Goal: Use online tool/utility: Utilize a website feature to perform a specific function

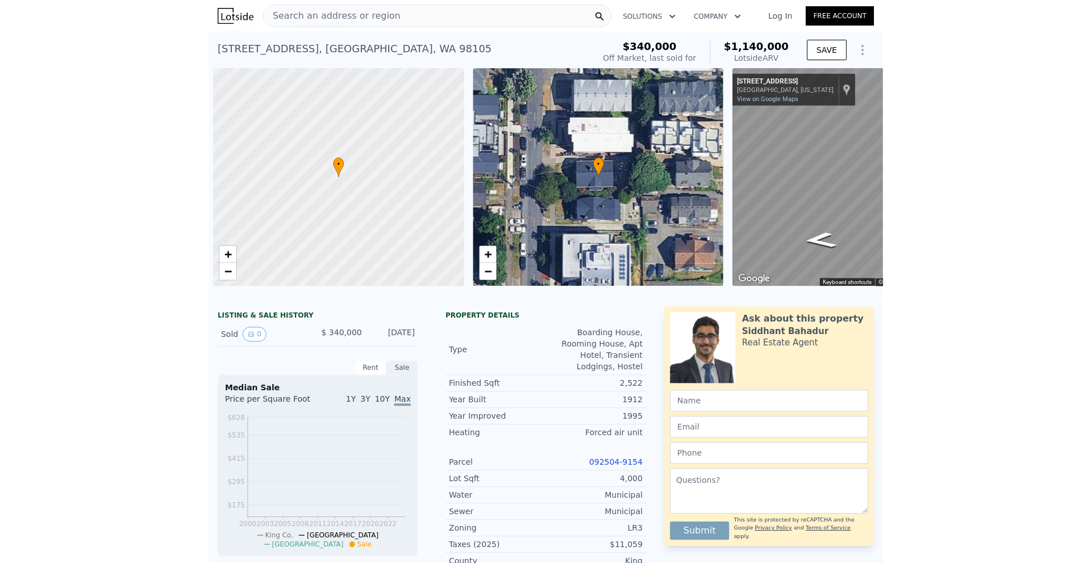
scroll to position [0, 5]
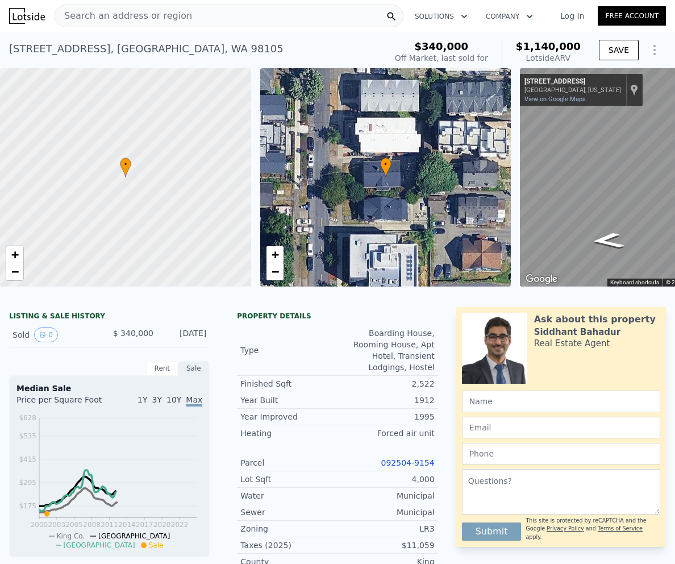
type input "9"
type input "1810"
type input "2202"
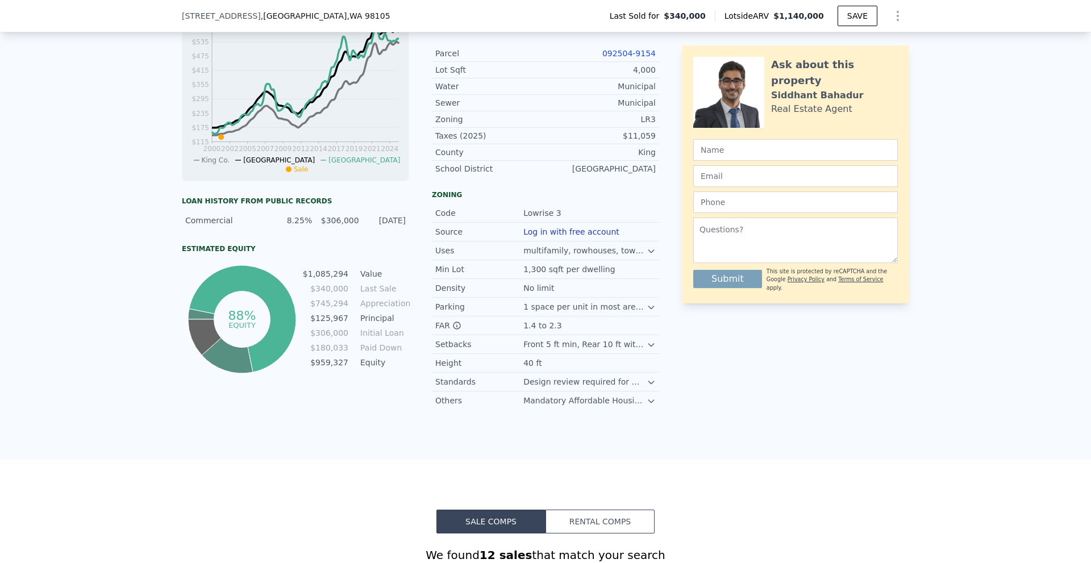
scroll to position [0, 0]
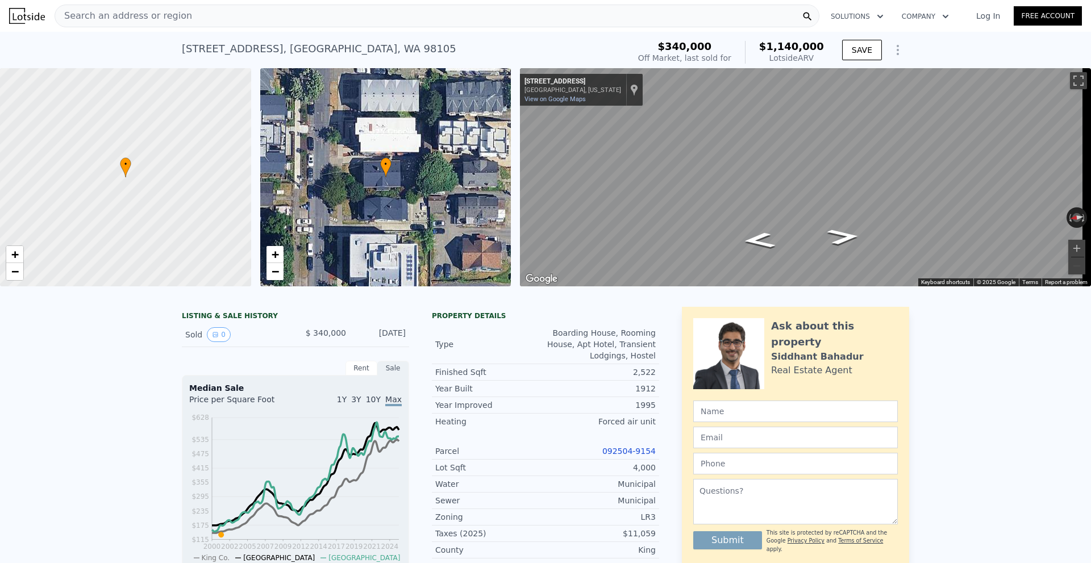
click at [272, 14] on div "Search an address or region" at bounding box center [437, 16] width 765 height 23
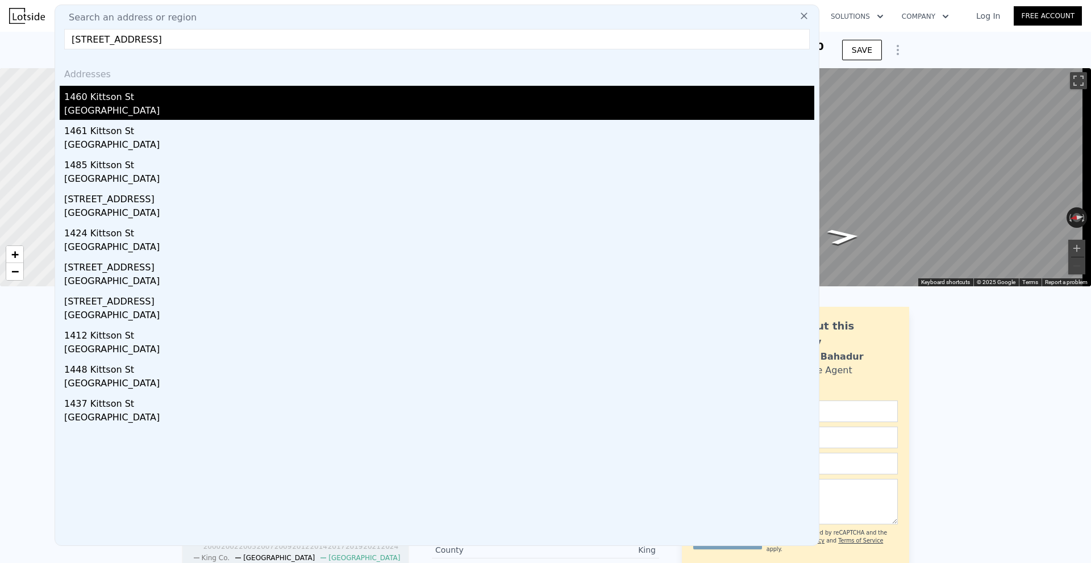
type input "[STREET_ADDRESS]"
click at [182, 95] on div "1460 Kittson St" at bounding box center [439, 95] width 750 height 18
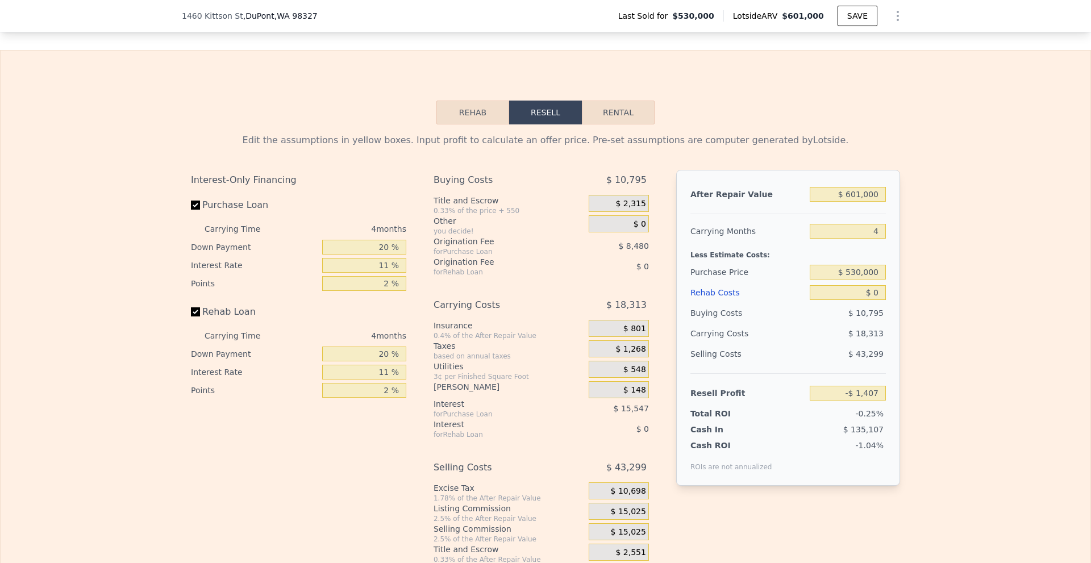
scroll to position [1587, 0]
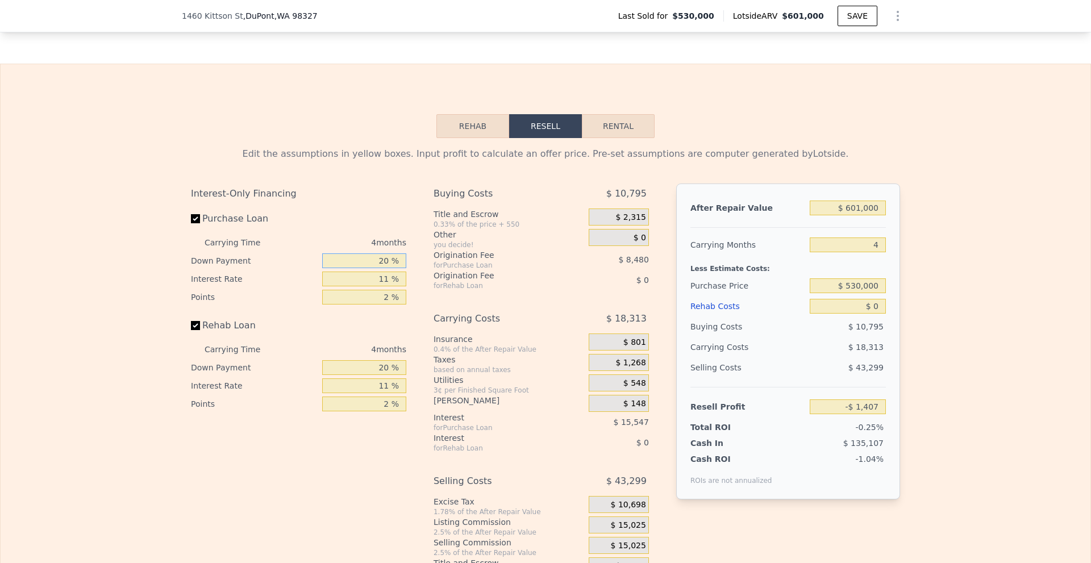
click at [381, 268] on input "20 %" at bounding box center [364, 260] width 84 height 15
type input "10 %"
type input "-$ 2,819"
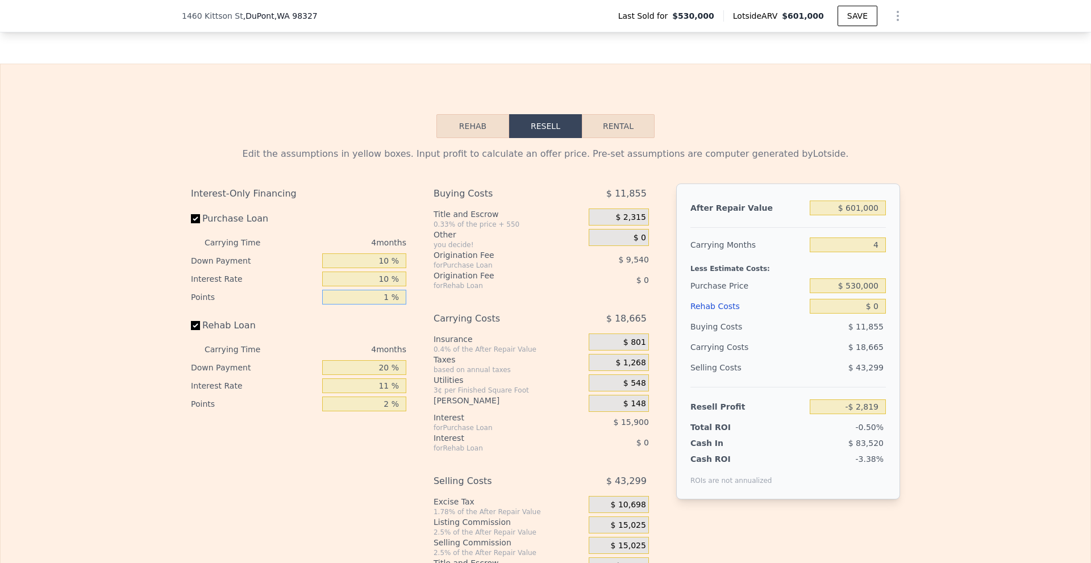
type input "1 %"
type input "$ 1,951"
type input "10 %"
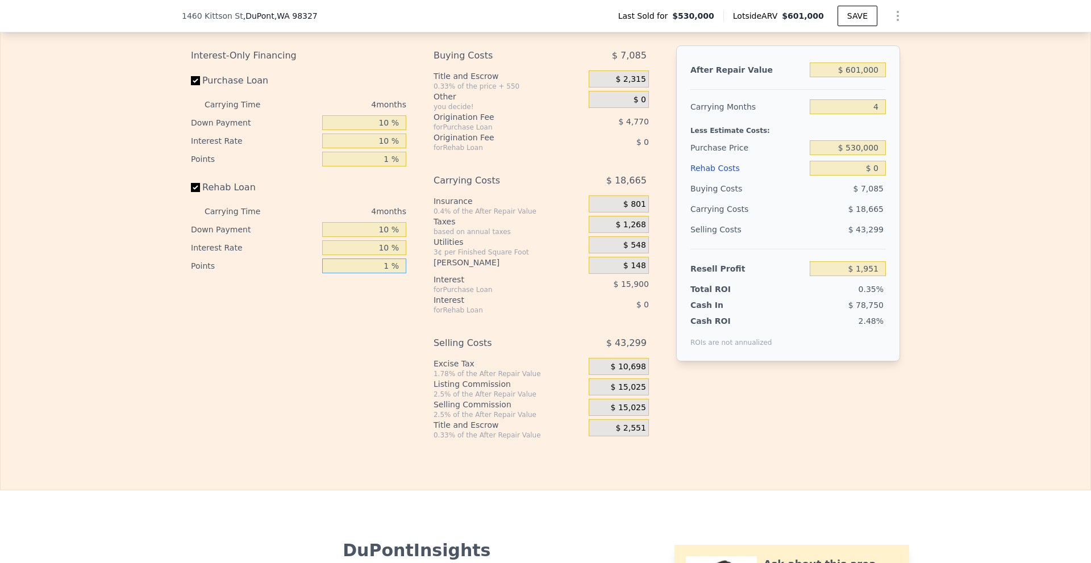
scroll to position [1758, 0]
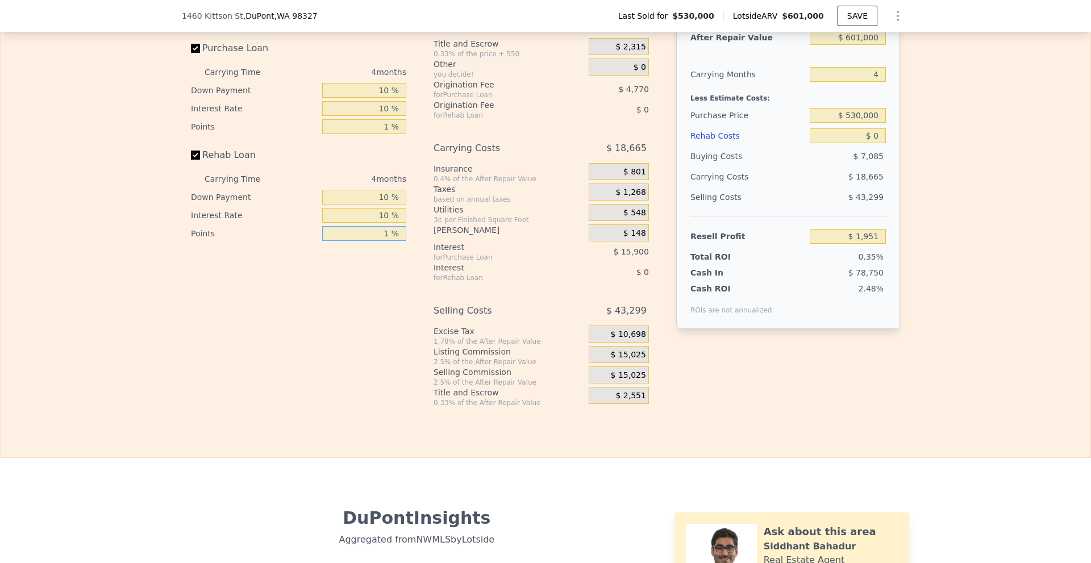
type input "1 %"
click at [630, 360] on span "$ 15,025" at bounding box center [628, 355] width 35 height 10
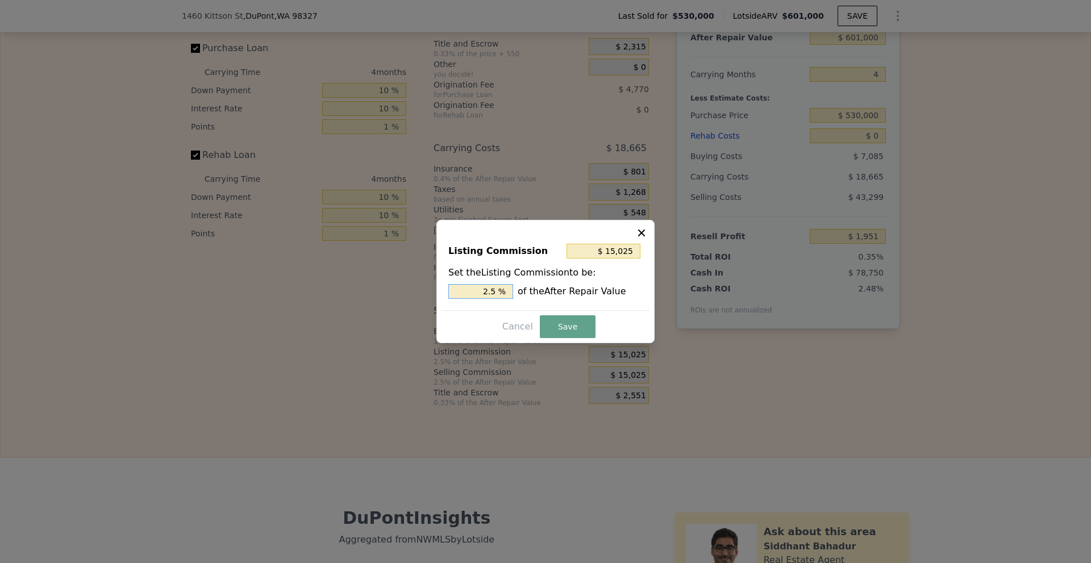
drag, startPoint x: 485, startPoint y: 290, endPoint x: 514, endPoint y: 293, distance: 29.1
click at [514, 293] on div "2.5 % of the After Repair Value" at bounding box center [545, 291] width 194 height 15
type input "$ 12,020"
type input "2 %"
click at [564, 323] on button "Save" at bounding box center [568, 326] width 56 height 23
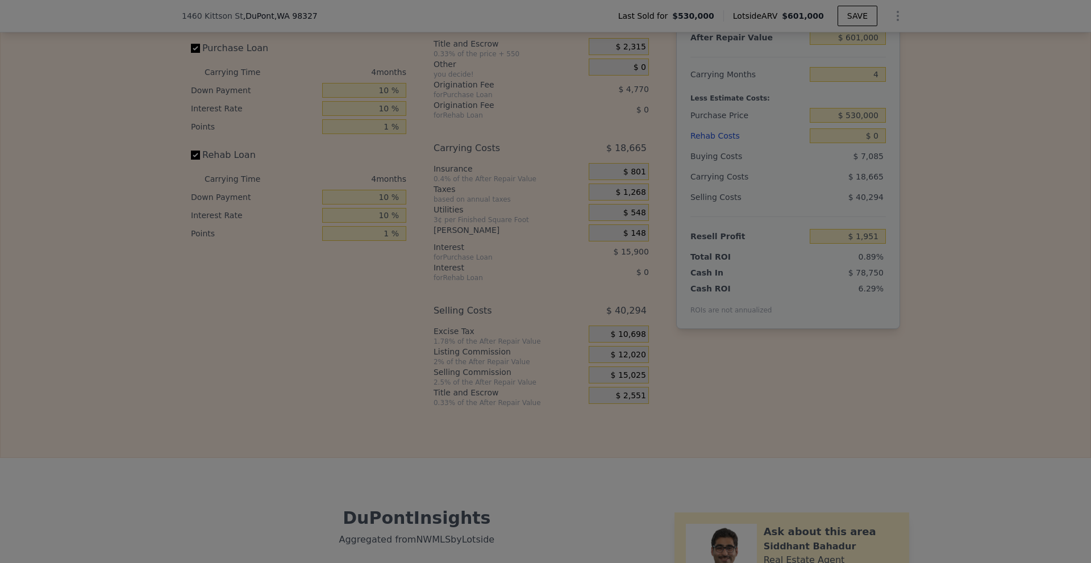
type input "$ 4,956"
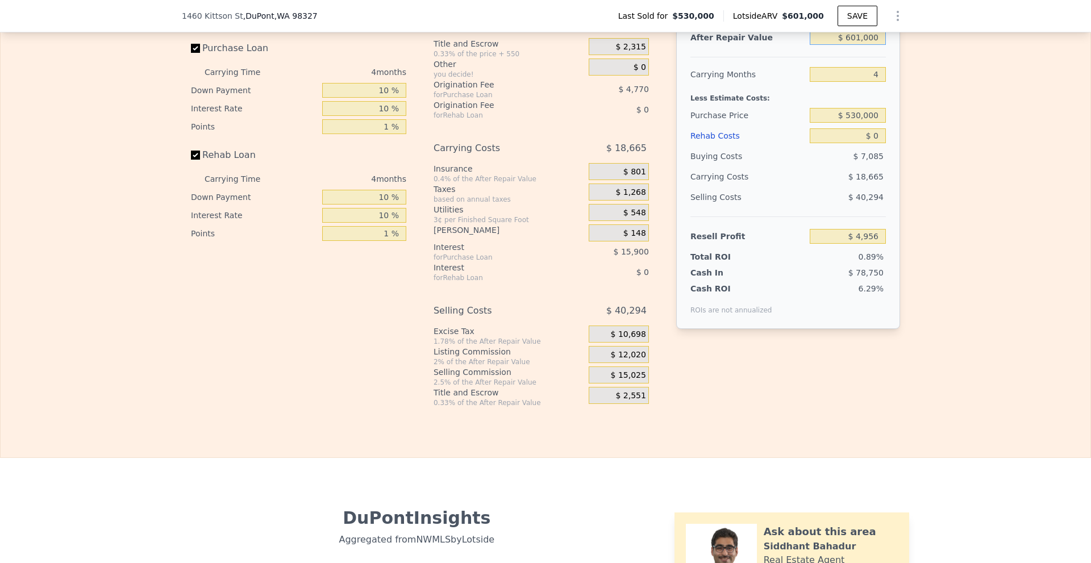
drag, startPoint x: 847, startPoint y: 62, endPoint x: 885, endPoint y: 64, distance: 37.6
click at [675, 64] on div "After Repair Value $ 601,000 Carrying Months 4 Less Estimate Costs: Purchase Pr…" at bounding box center [788, 171] width 224 height 316
type input "$ 57"
type input "-$ 555,445"
type input "$ 570"
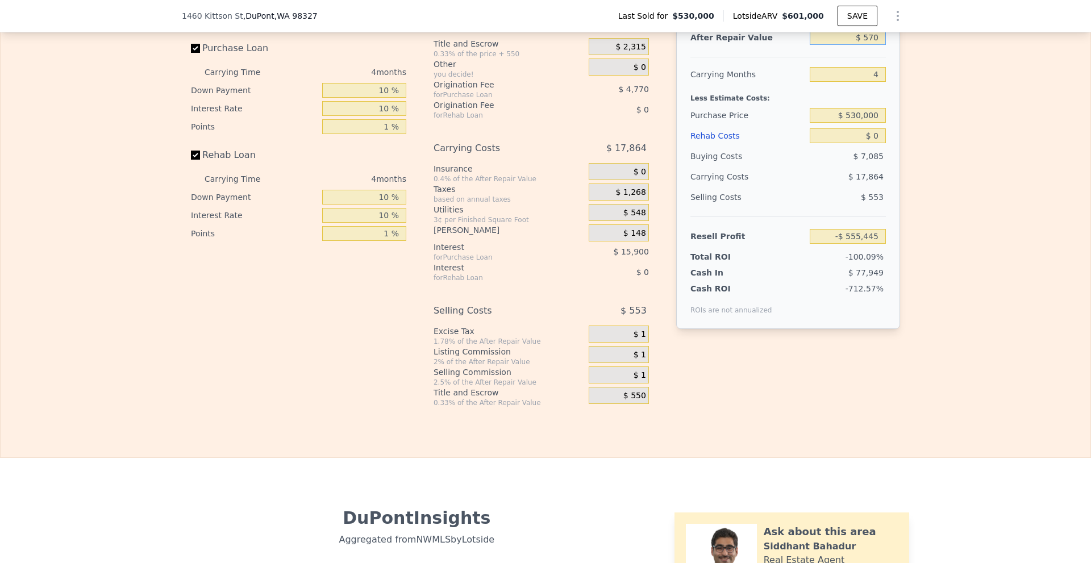
type input "-$ 554,967"
type input "$ 570,000"
type input "-$ 23,953"
type input "$ 450,000"
type input "$ 59,433"
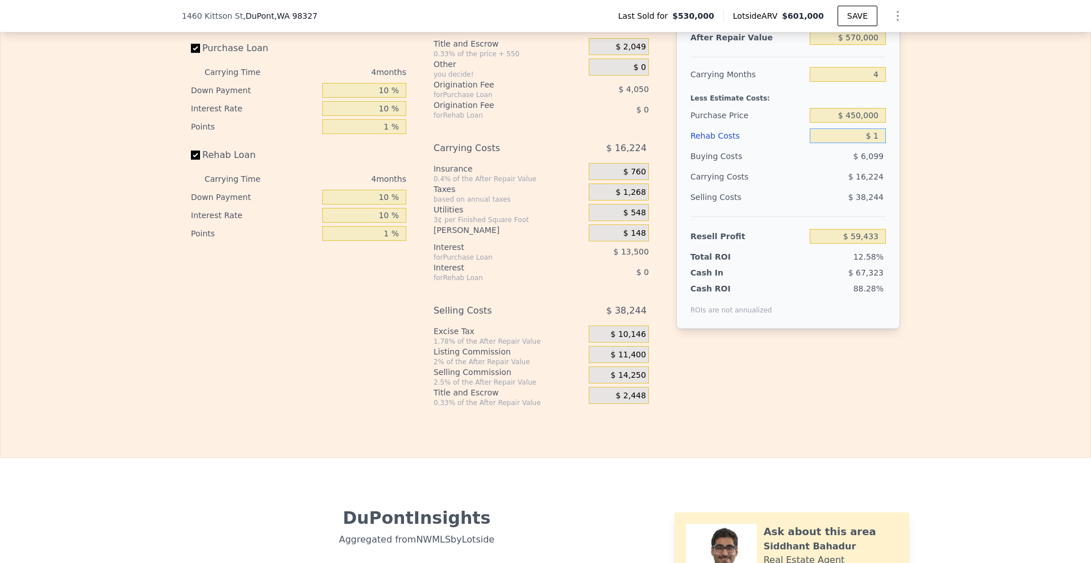
type input "$ 10"
type input "$ 59,423"
type input "$ 10,000"
type input "$ 49,043"
type input "$ 10,000"
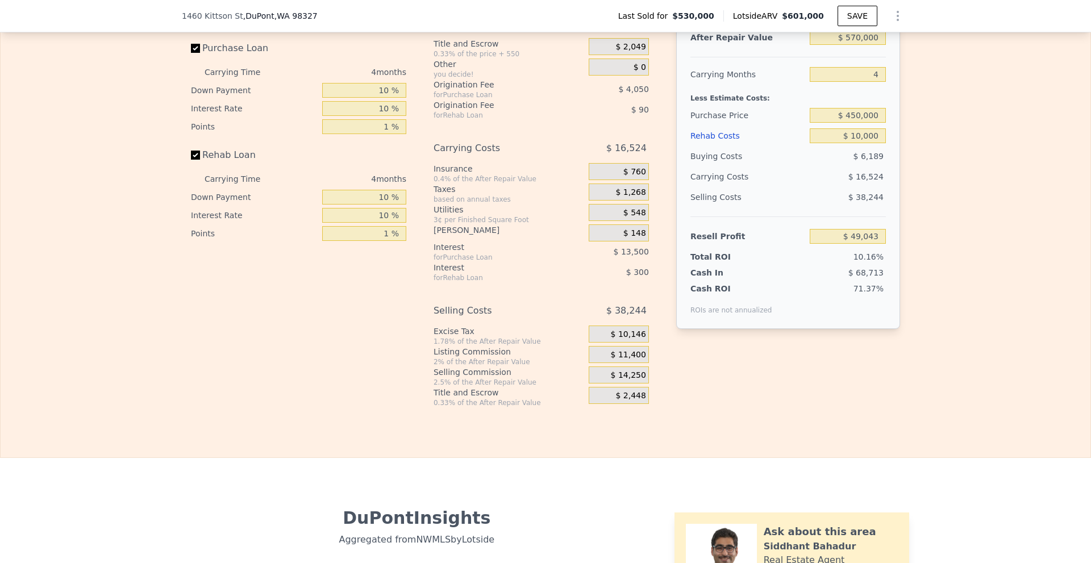
click at [675, 215] on div "Edit the assumptions in yellow boxes. Input profit to calculate an offer price.…" at bounding box center [546, 188] width 1090 height 440
click at [675, 259] on div "After Repair Value $ 570,000 Carrying Months 4 Less Estimate Costs: Purchase Pr…" at bounding box center [788, 171] width 224 height 316
click at [675, 194] on div "Edit the assumptions in yellow boxes. Input profit to calculate an offer price.…" at bounding box center [546, 188] width 1090 height 440
click at [675, 45] on input "$ 570,000" at bounding box center [848, 37] width 76 height 15
click at [675, 81] on div "Edit the assumptions in yellow boxes. Input profit to calculate an offer price.…" at bounding box center [546, 188] width 1090 height 440
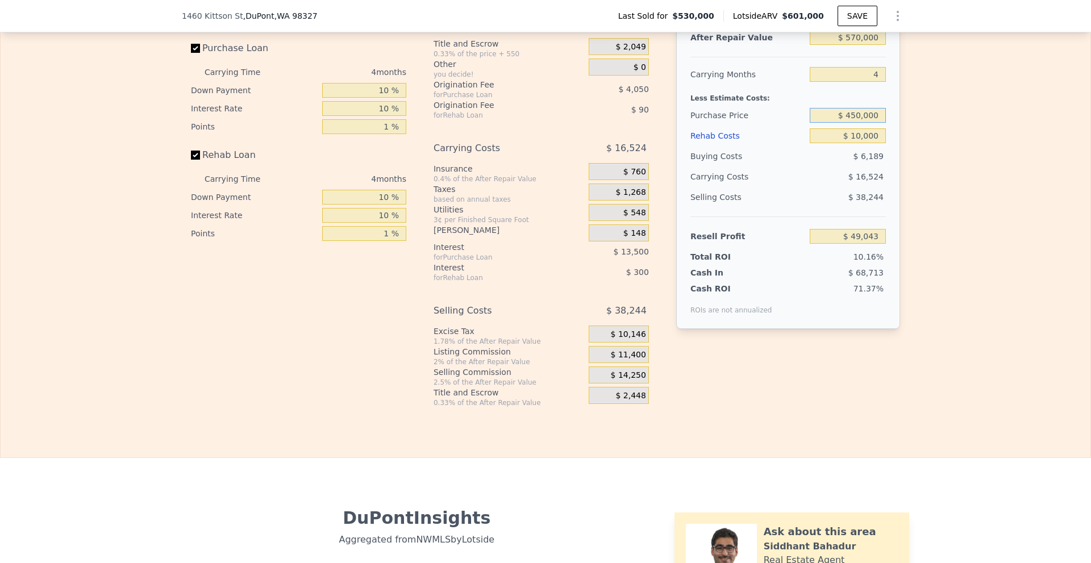
click at [675, 123] on input "$ 450,000" at bounding box center [848, 115] width 76 height 15
click at [675, 45] on input "$ 570,000" at bounding box center [848, 37] width 76 height 15
type input "$ 560,000"
type input "$ 39,717"
type input "$ 560,000"
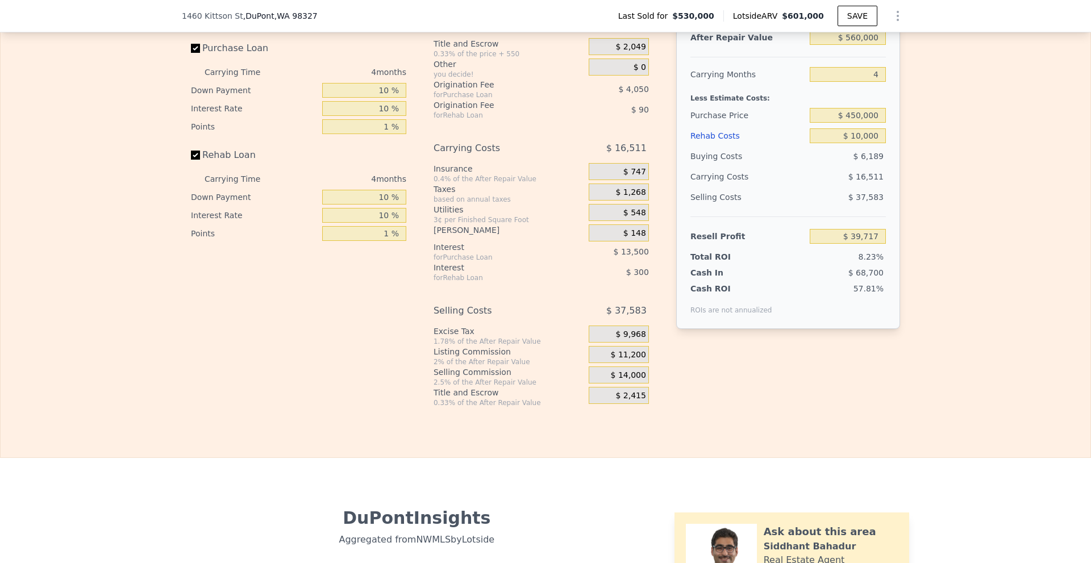
click at [675, 118] on div "Edit the assumptions in yellow boxes. Input profit to calculate an offer price.…" at bounding box center [546, 188] width 1090 height 440
drag, startPoint x: 869, startPoint y: 101, endPoint x: 885, endPoint y: 105, distance: 17.1
click at [675, 105] on div "After Repair Value $ 560,000 Carrying Months 4 Less Estimate Costs: Purchase Pr…" at bounding box center [788, 171] width 224 height 316
type input "2"
type input "$ 47,973"
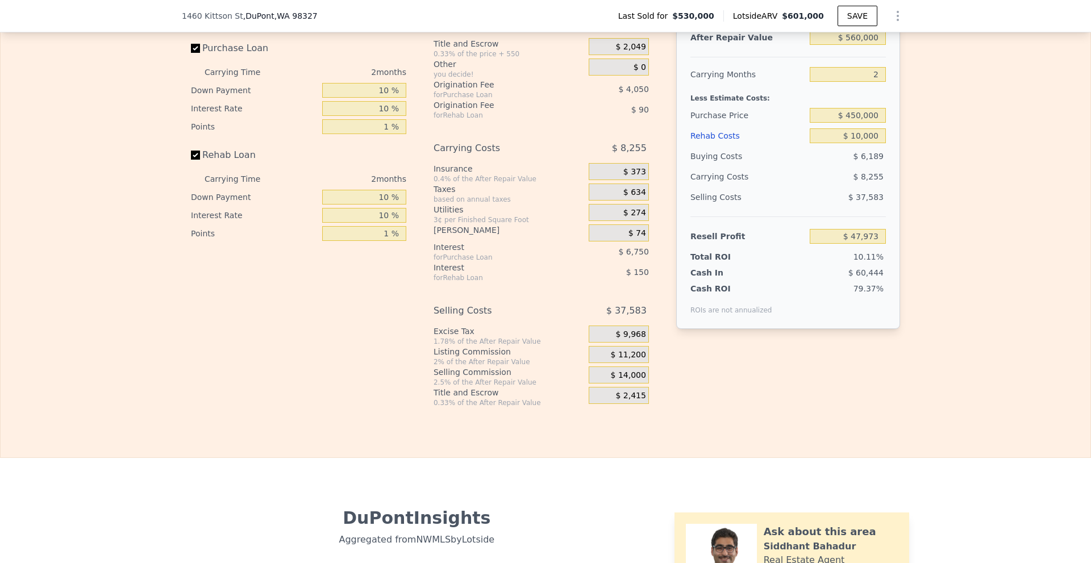
click at [675, 118] on div "Edit the assumptions in yellow boxes. Input profit to calculate an offer price.…" at bounding box center [546, 188] width 1090 height 440
drag, startPoint x: 862, startPoint y: 101, endPoint x: 878, endPoint y: 102, distance: 16.5
click at [675, 82] on input "2" at bounding box center [848, 74] width 76 height 15
type input "6"
type input "$ 31,462"
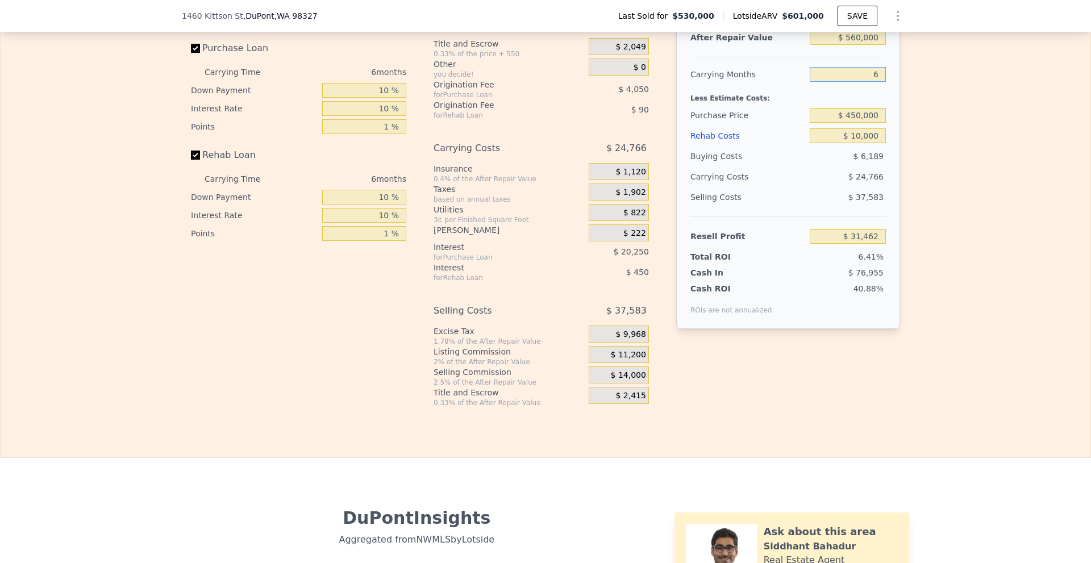
type input "6"
click at [675, 145] on div "Edit the assumptions in yellow boxes. Input profit to calculate an offer price.…" at bounding box center [546, 188] width 1090 height 440
click at [675, 45] on input "$ 560,000" at bounding box center [848, 37] width 76 height 15
type input "$ 580,000"
type input "$ 50,100"
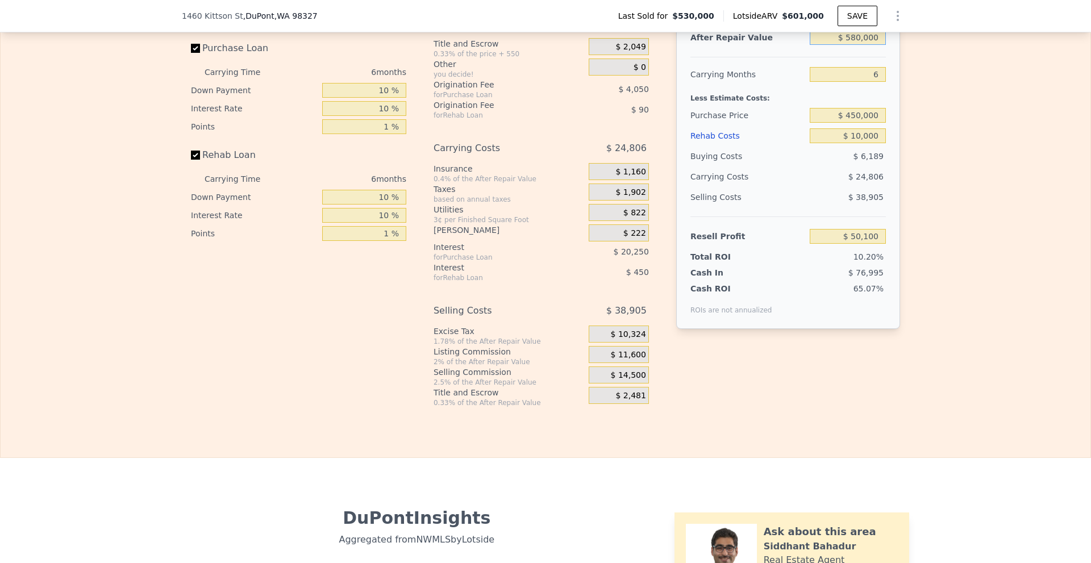
type input "$ 580,000"
drag, startPoint x: 869, startPoint y: 100, endPoint x: 885, endPoint y: 103, distance: 16.8
click at [675, 103] on div "After Repair Value $ 580,000 Carrying Months 6 Less Estimate Costs: Purchase Pr…" at bounding box center [788, 171] width 224 height 316
type input "8"
type input "$ 41,831"
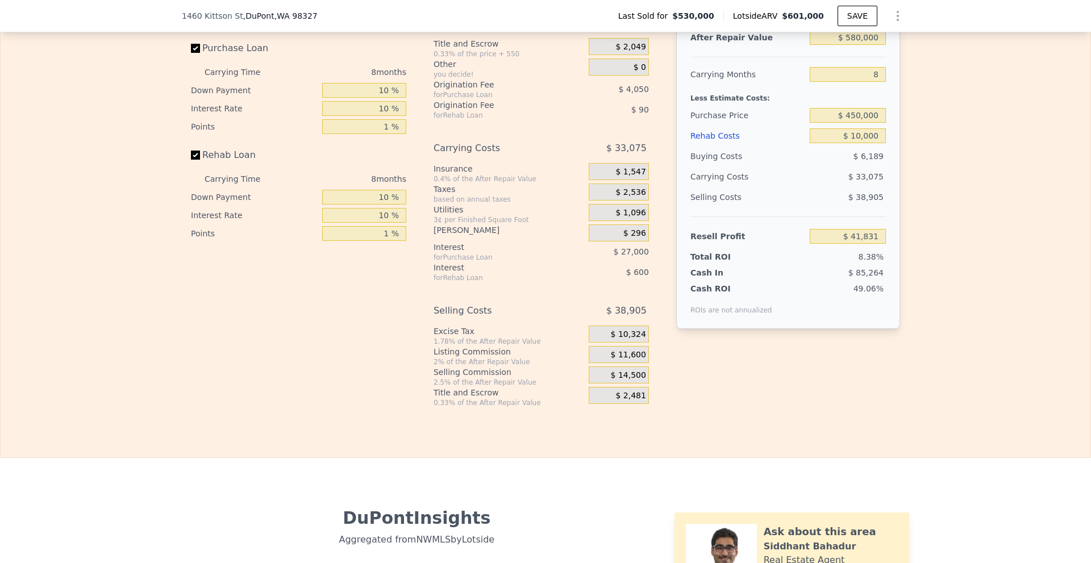
click at [675, 115] on div "Edit the assumptions in yellow boxes. Input profit to calculate an offer price.…" at bounding box center [545, 188] width 727 height 440
drag, startPoint x: 866, startPoint y: 101, endPoint x: 892, endPoint y: 104, distance: 26.3
click at [675, 104] on div "After Repair Value $ 580,000 Carrying Months 8 Less Estimate Costs: Purchase Pr…" at bounding box center [788, 171] width 224 height 316
type input "6"
type input "$ 50,100"
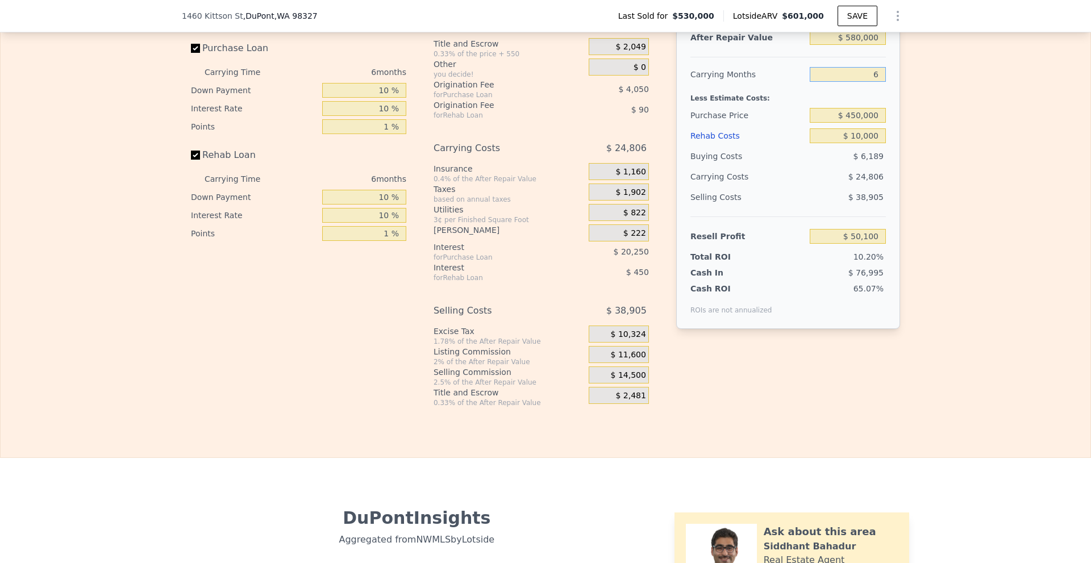
type input "6"
click at [675, 135] on div "Edit the assumptions in yellow boxes. Input profit to calculate an offer price.…" at bounding box center [546, 188] width 1090 height 440
